Goal: Information Seeking & Learning: Understand process/instructions

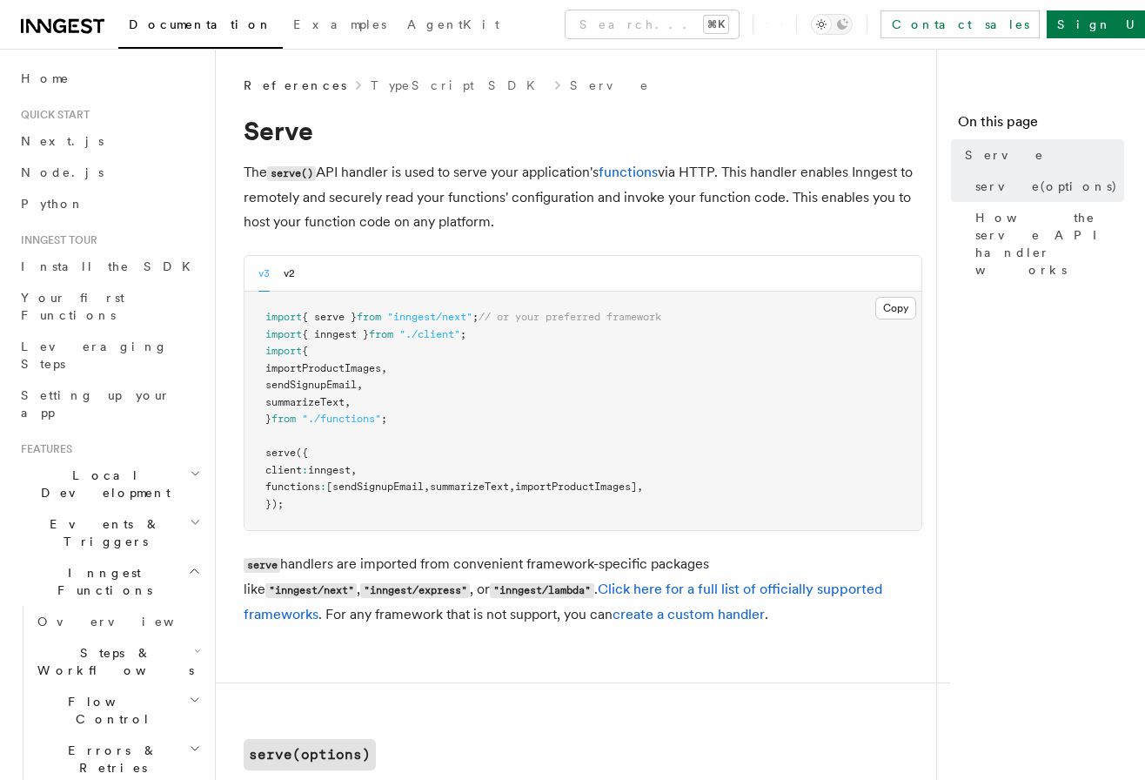
scroll to position [6, 0]
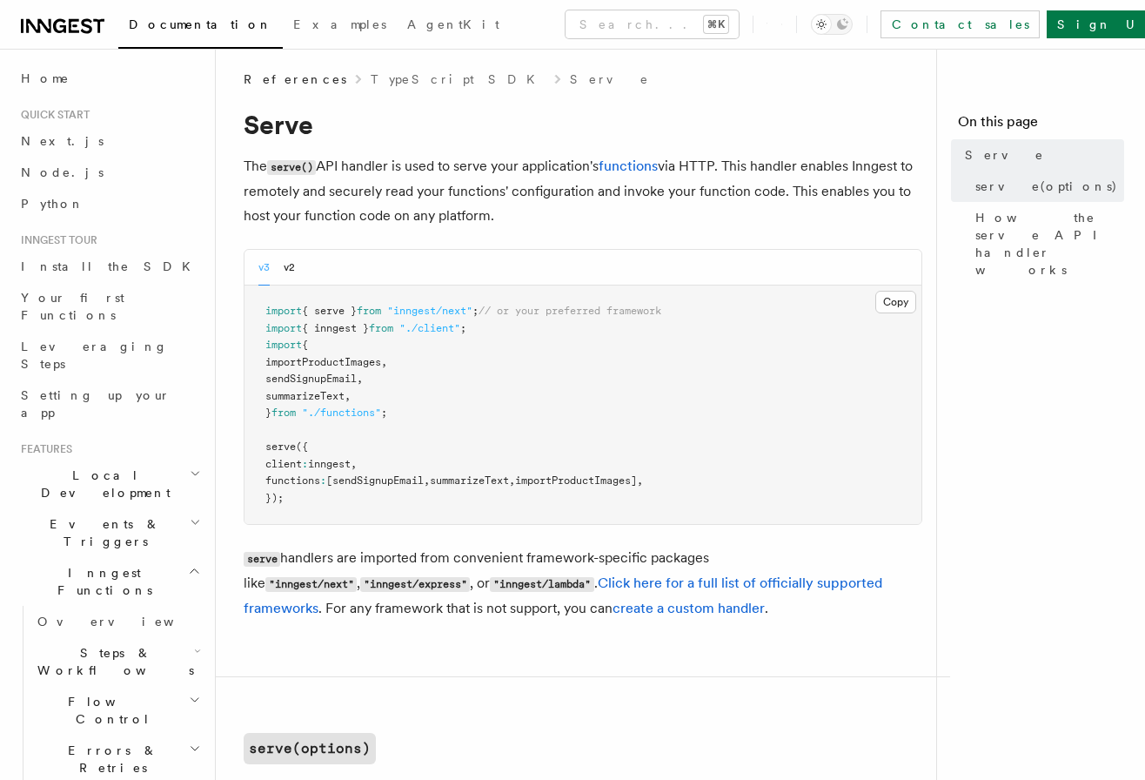
click at [684, 573] on p "serve handlers are imported from convenient framework-specific packages like "i…" at bounding box center [583, 583] width 679 height 75
click at [683, 581] on link "Click here for a full list of officially supported frameworks" at bounding box center [563, 595] width 639 height 42
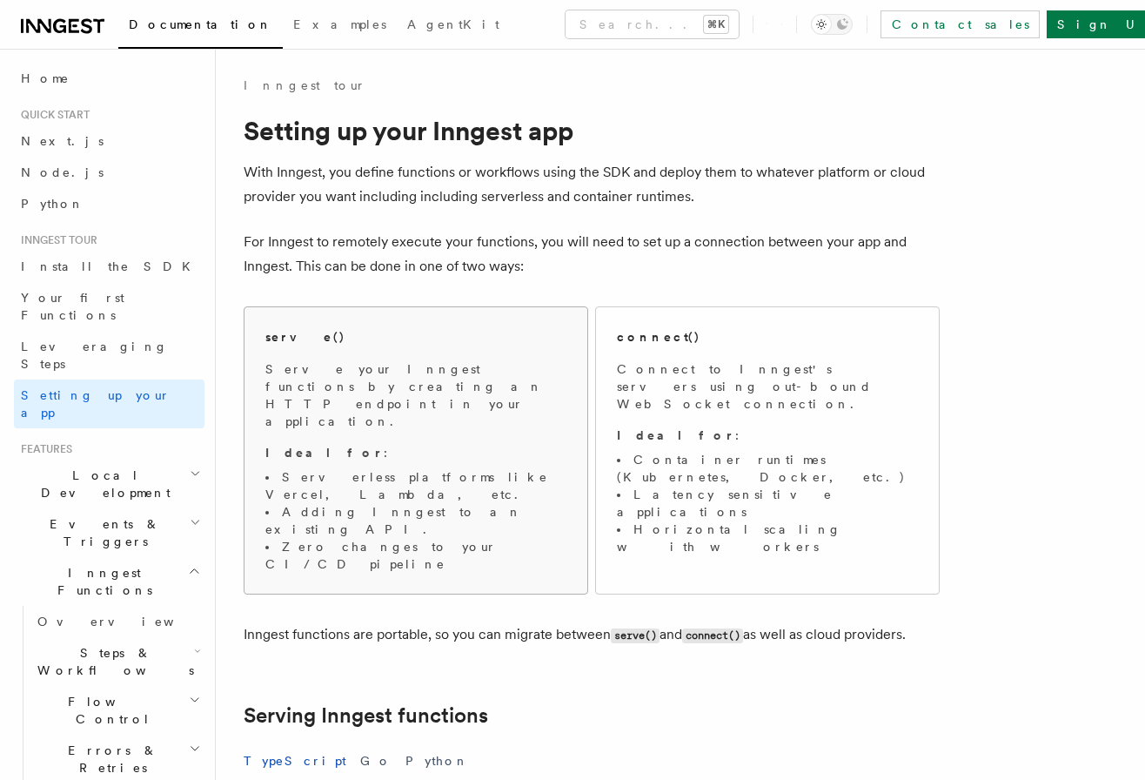
click at [479, 392] on p "Serve your Inngest functions by creating an HTTP endpoint in your application." at bounding box center [415, 395] width 301 height 70
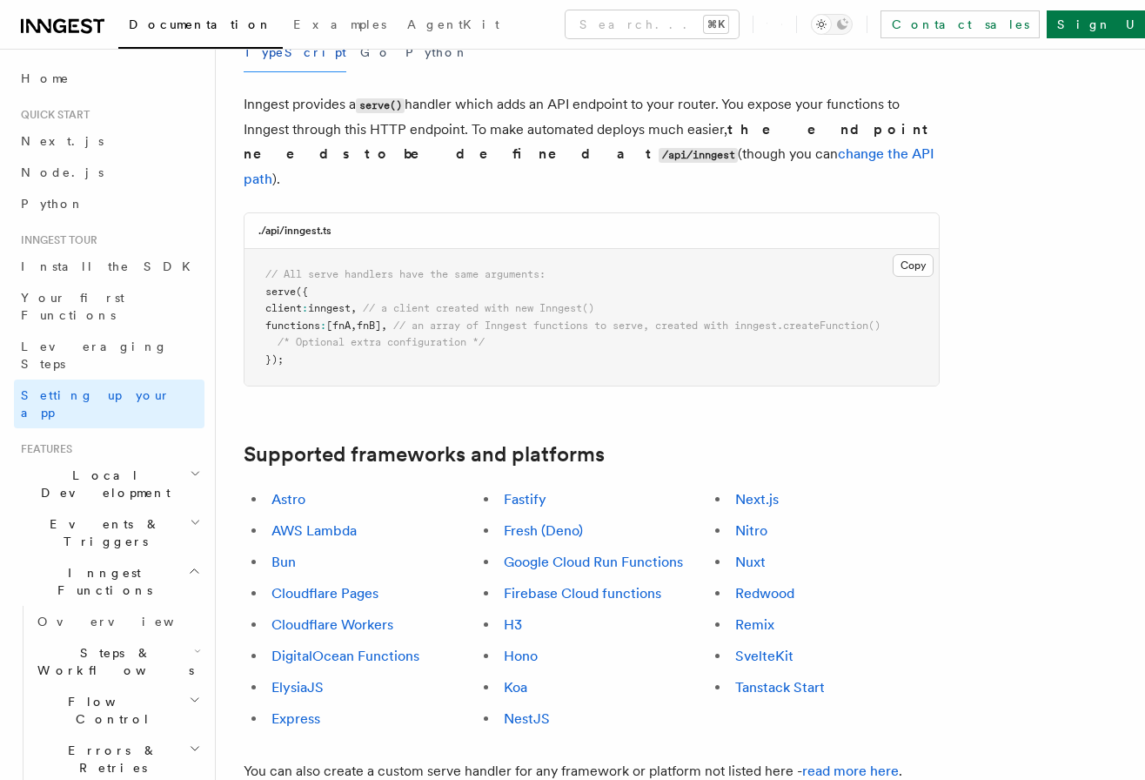
scroll to position [709, 0]
click at [277, 553] on link "Bun" at bounding box center [283, 561] width 24 height 17
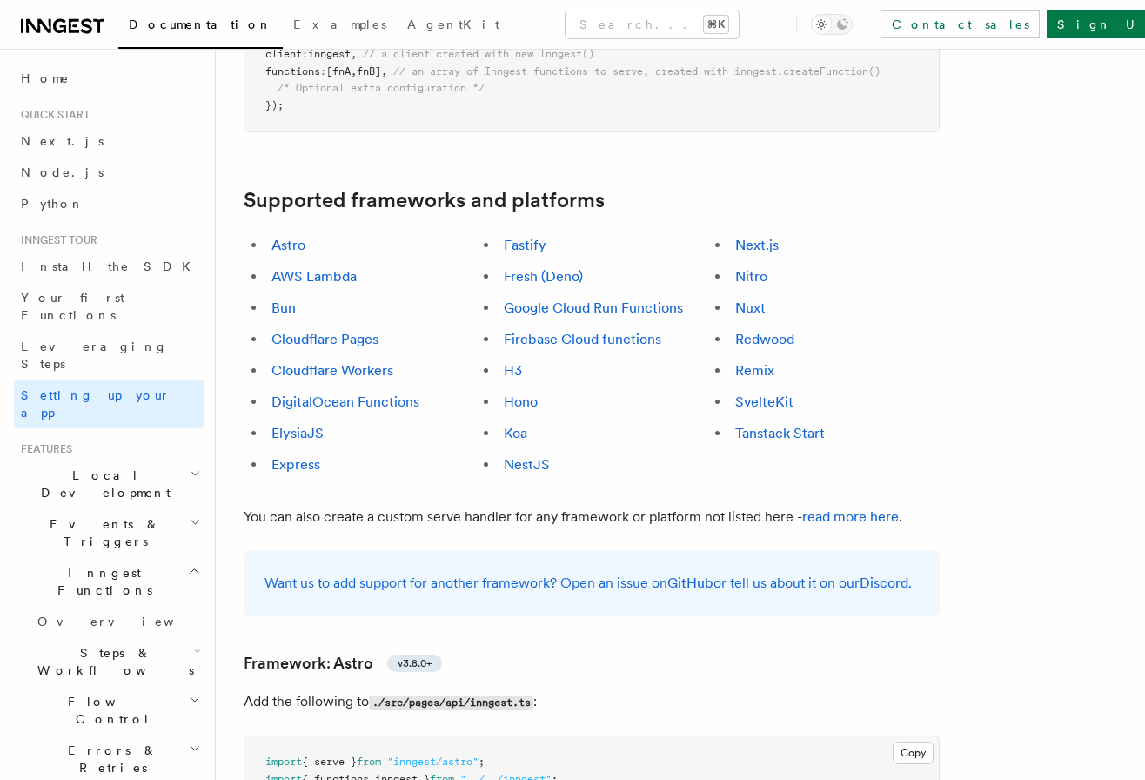
scroll to position [958, 0]
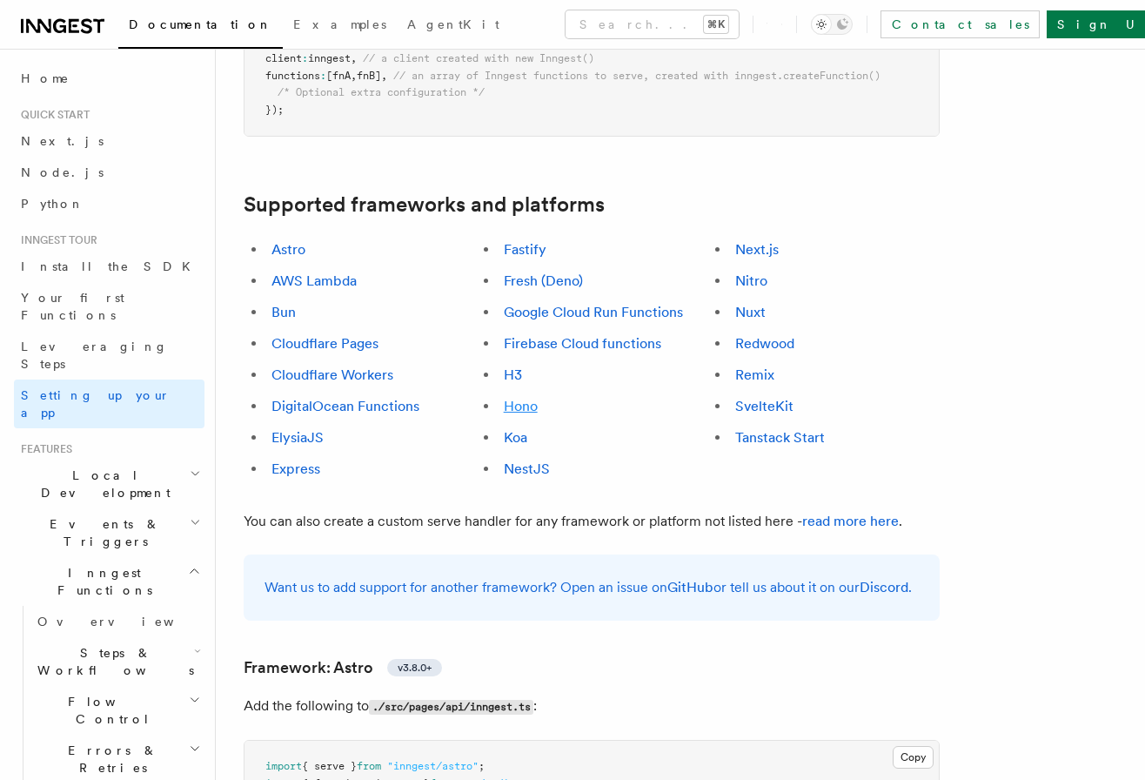
click at [523, 398] on link "Hono" at bounding box center [521, 406] width 34 height 17
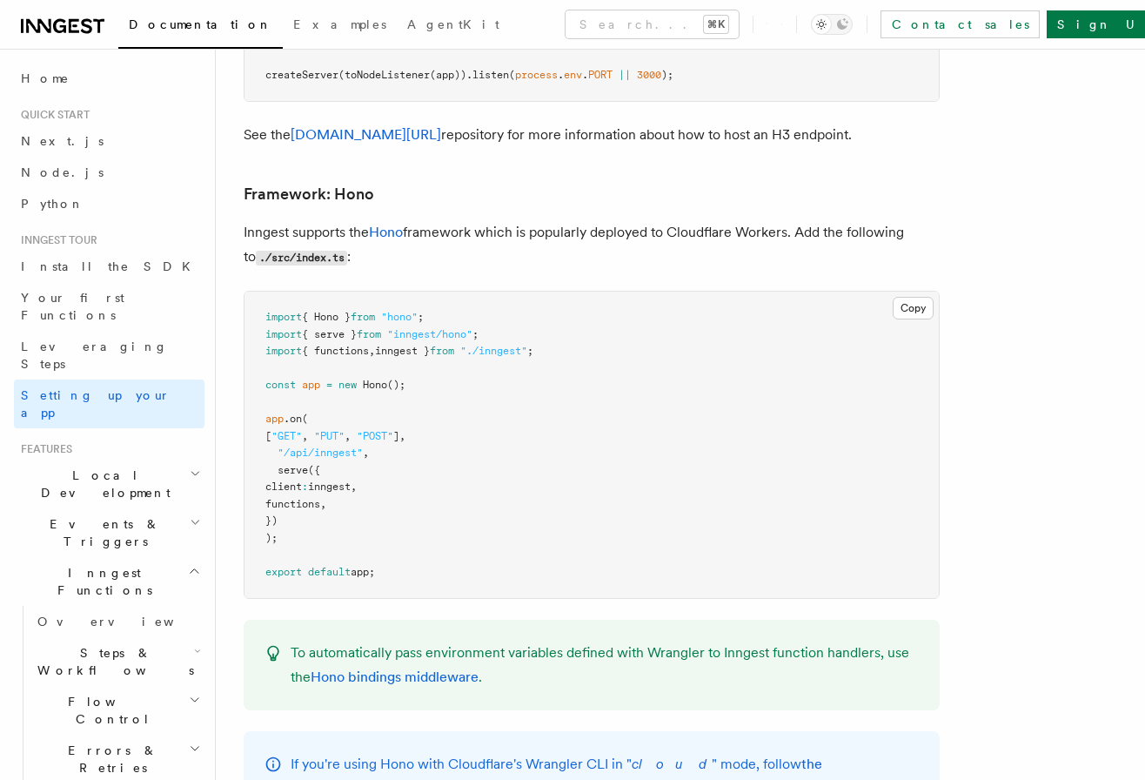
scroll to position [9152, 0]
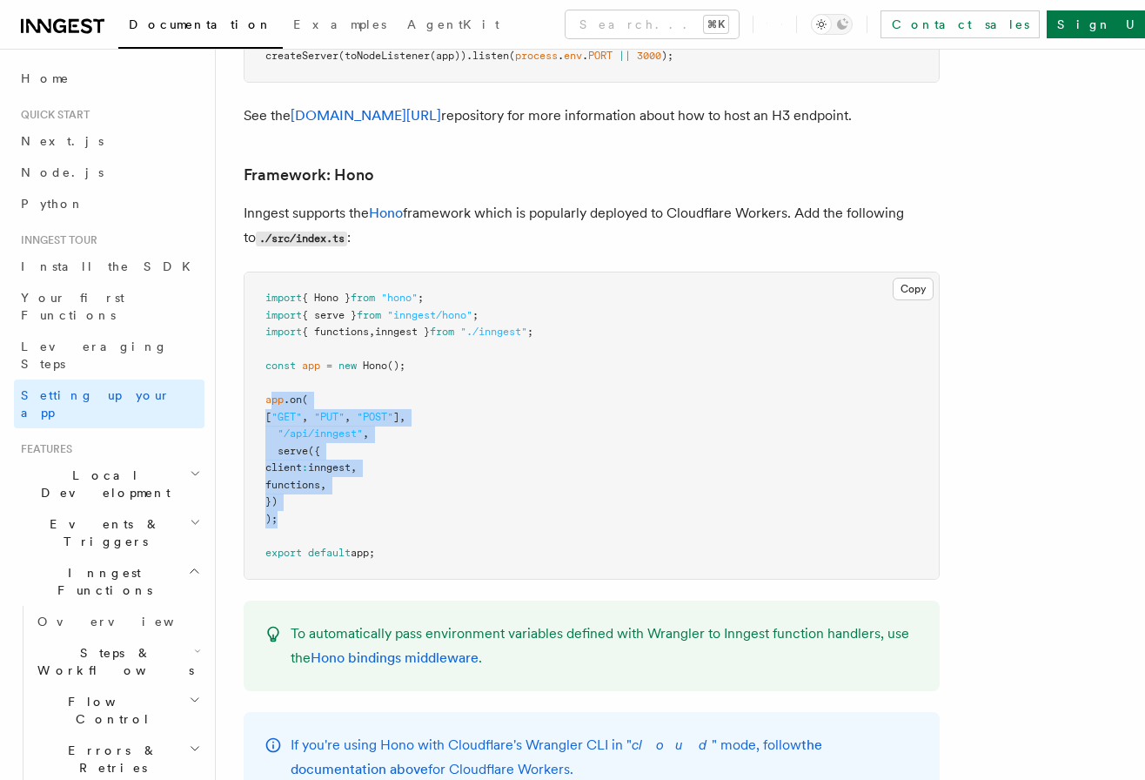
drag, startPoint x: 368, startPoint y: 445, endPoint x: 271, endPoint y: 321, distance: 157.5
click at [270, 321] on pre "import { Hono } from "hono" ; import { serve } from "inngest/hono" ; import { f…" at bounding box center [591, 425] width 694 height 306
click at [374, 352] on pre "import { Hono } from "hono" ; import { serve } from "inngest/hono" ; import { f…" at bounding box center [591, 425] width 694 height 306
